Goal: Find specific page/section: Find specific page/section

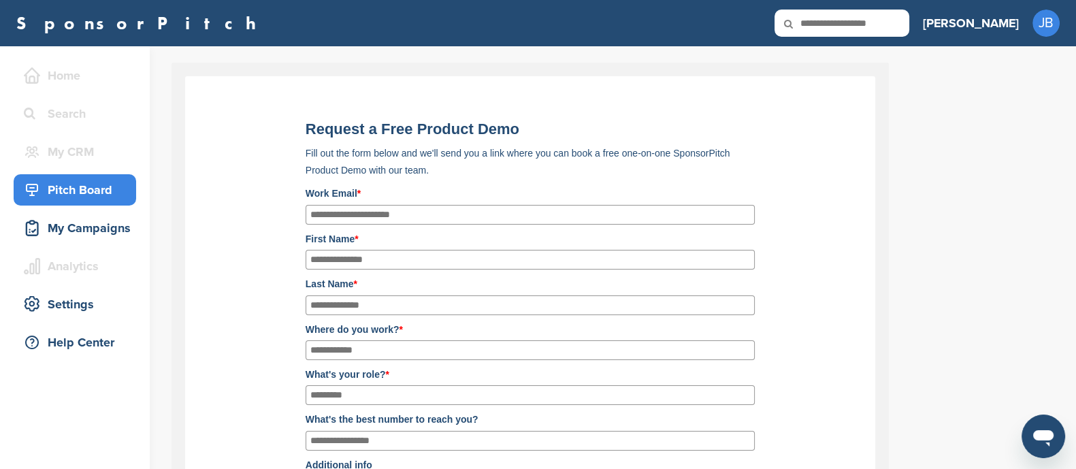
click at [96, 190] on div "Pitch Board" at bounding box center [78, 190] width 116 height 25
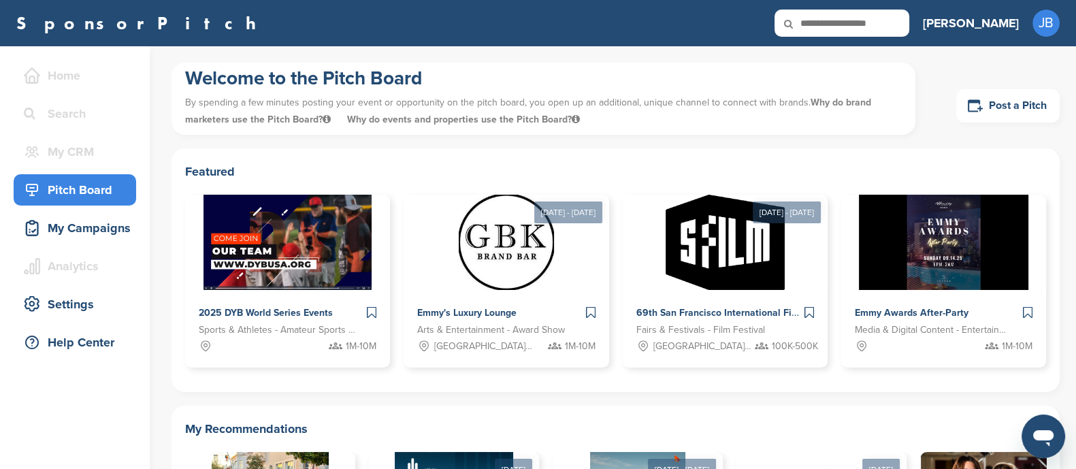
click at [910, 15] on input "text" at bounding box center [842, 23] width 135 height 27
type input "**********"
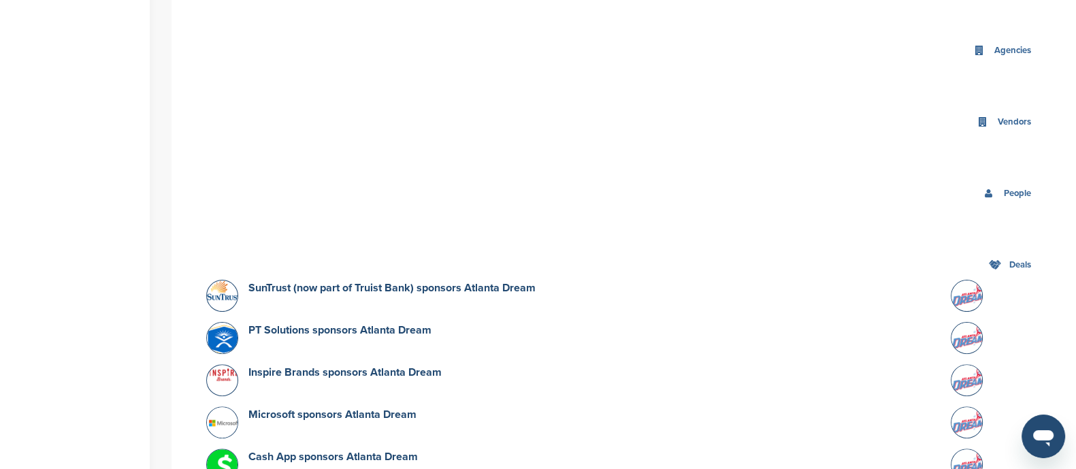
scroll to position [511, 0]
